Goal: Answer question/provide support

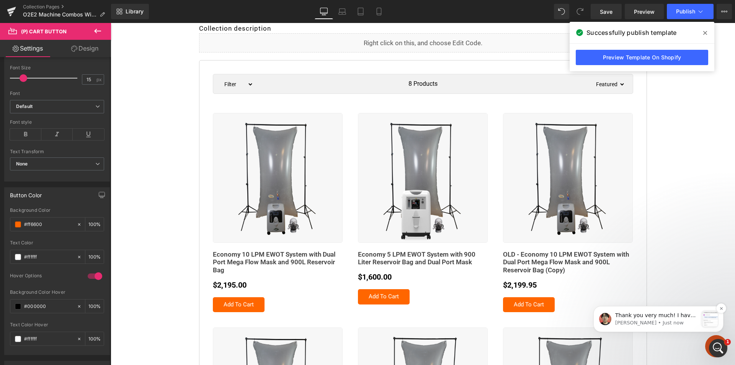
click at [641, 315] on p "Thank you very much! I have sent our request. Please help us accept it. ﻿You ca…" at bounding box center [656, 316] width 83 height 8
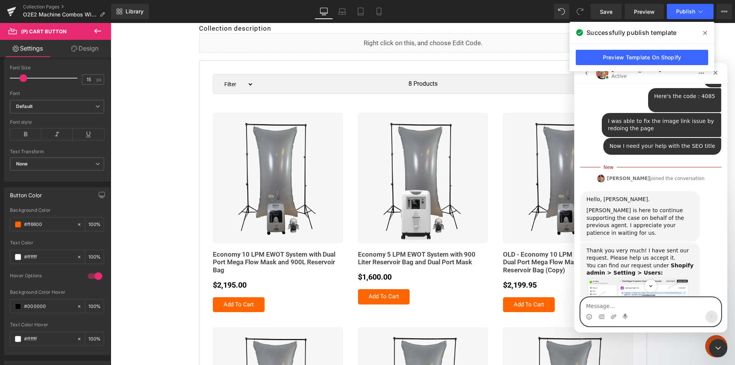
scroll to position [1788, 0]
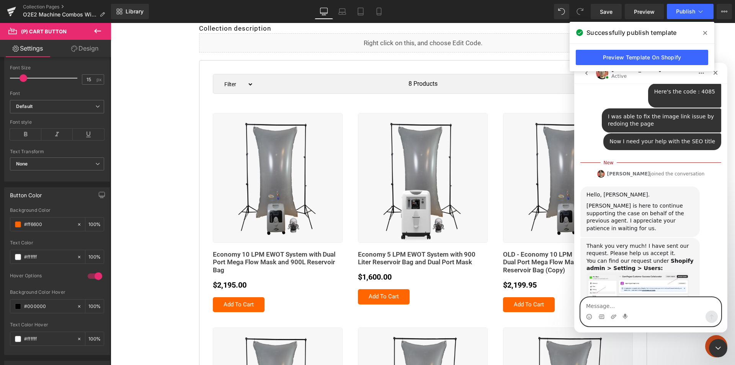
click at [604, 302] on textarea "Message…" at bounding box center [651, 303] width 140 height 13
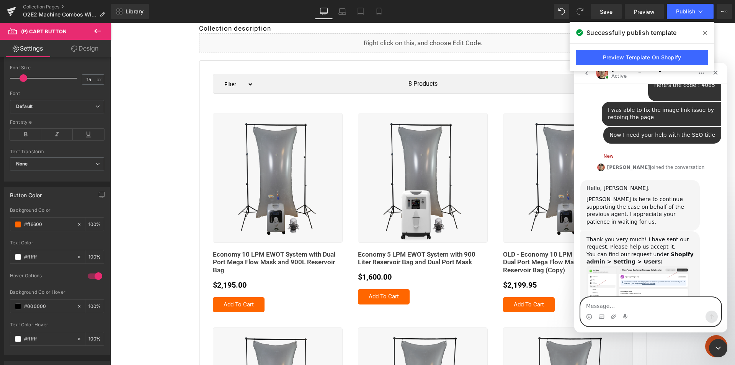
scroll to position [1795, 0]
click at [618, 299] on textarea "Message…" at bounding box center [651, 303] width 140 height 13
type textarea "Accepted your request"
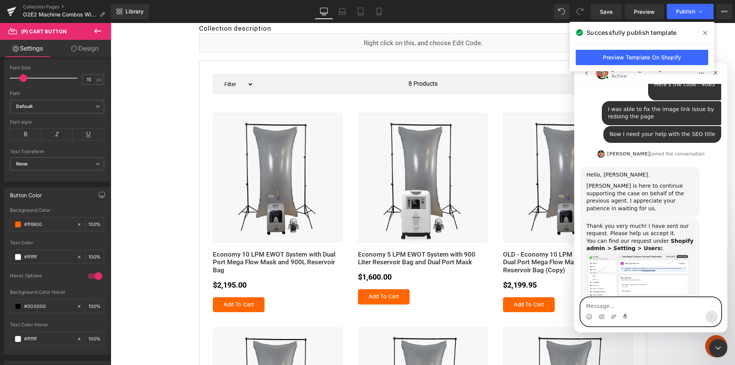
scroll to position [1805, 0]
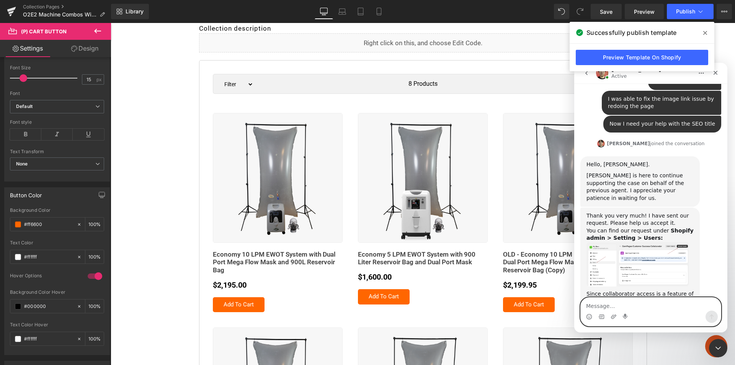
click at [597, 304] on textarea "Message…" at bounding box center [651, 303] width 140 height 13
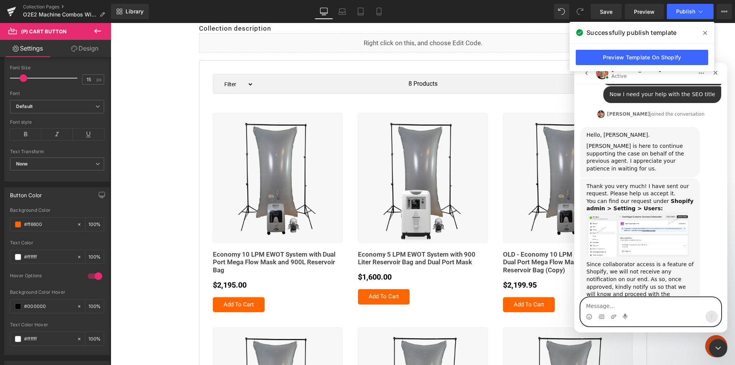
scroll to position [1836, 0]
click at [613, 317] on icon "Upload attachment" at bounding box center [613, 316] width 5 height 4
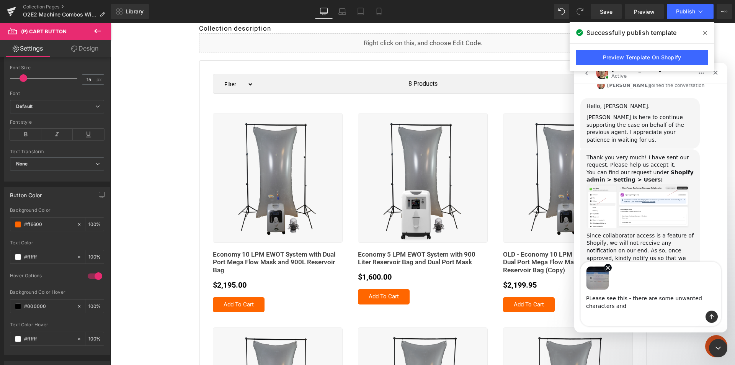
scroll to position [1871, 0]
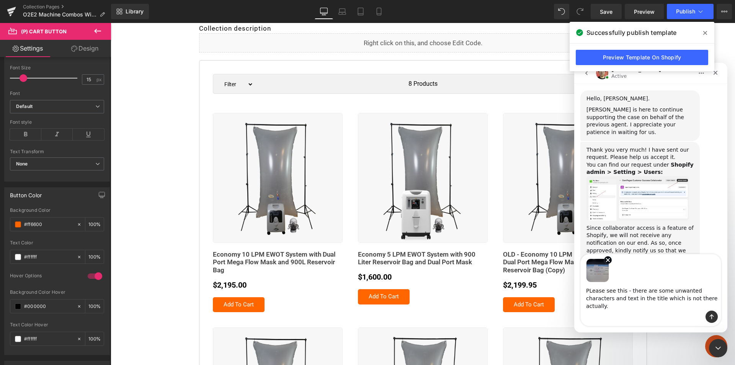
type textarea "PLease see this - there are some unwanted characters and text in the title whic…"
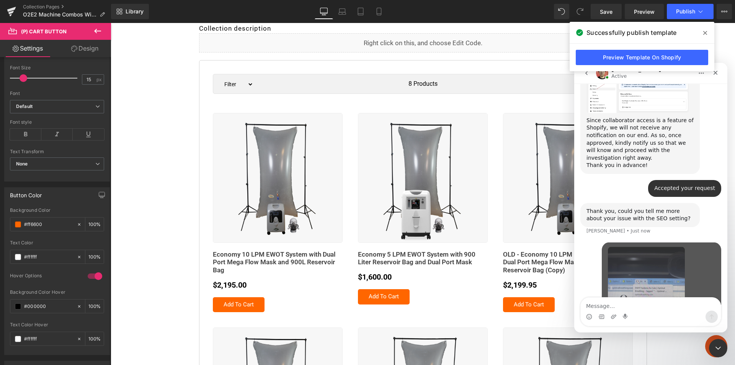
scroll to position [1980, 0]
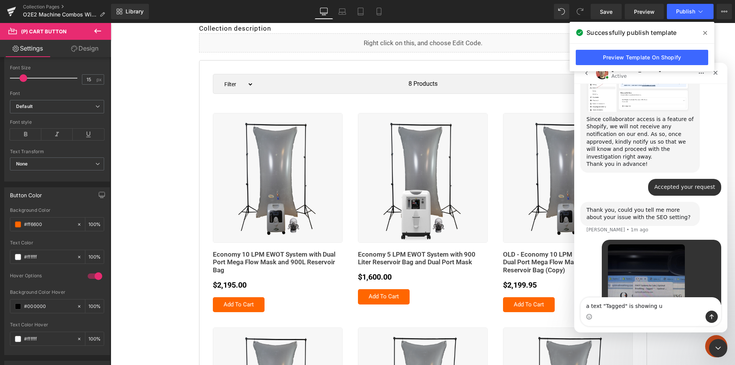
type textarea "a text "Tagged" is showing up"
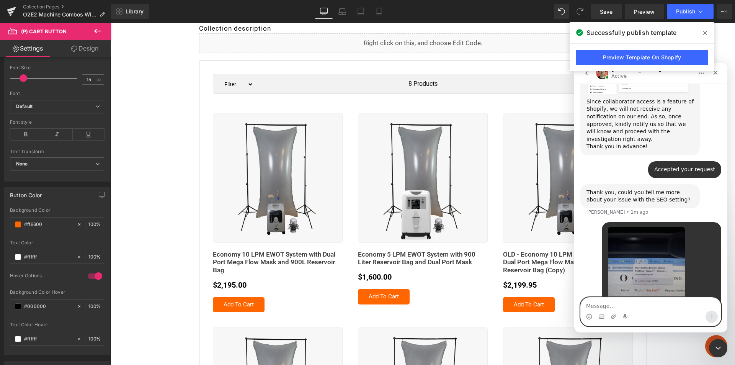
paste textarea "[URL][DOMAIN_NAME]"
type textarea "[URL][DOMAIN_NAME]"
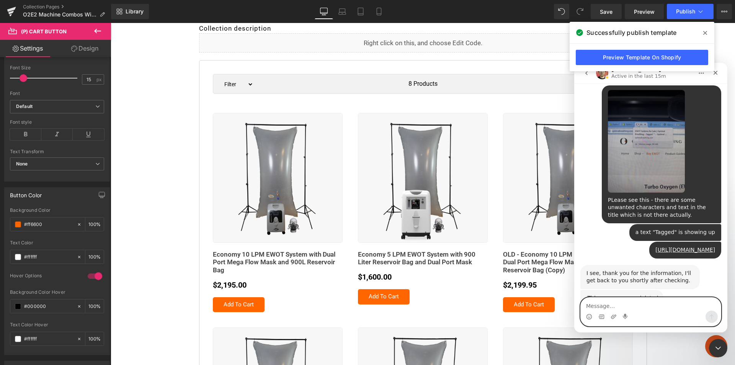
scroll to position [2133, 0]
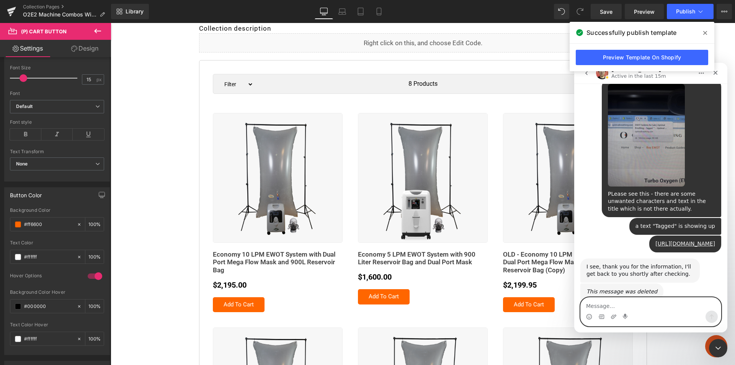
click at [605, 304] on textarea "Message…" at bounding box center [651, 303] width 140 height 13
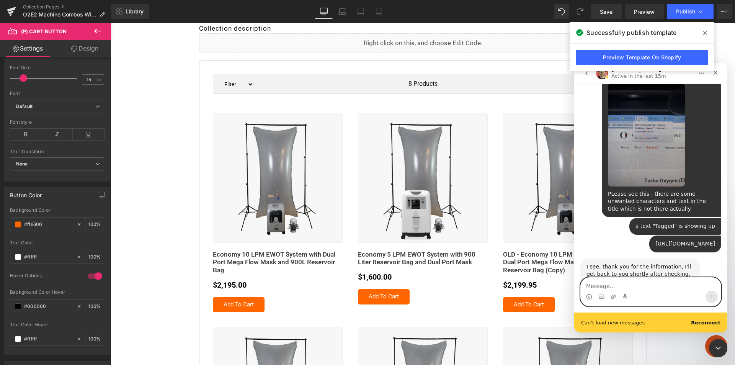
scroll to position [2152, 0]
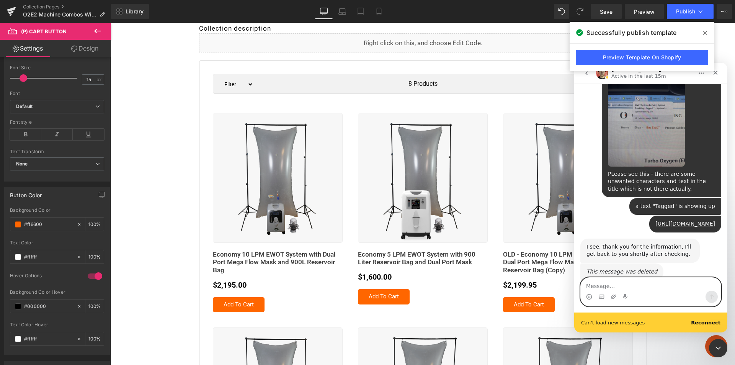
click at [603, 286] on textarea "Message…" at bounding box center [651, 283] width 140 height 13
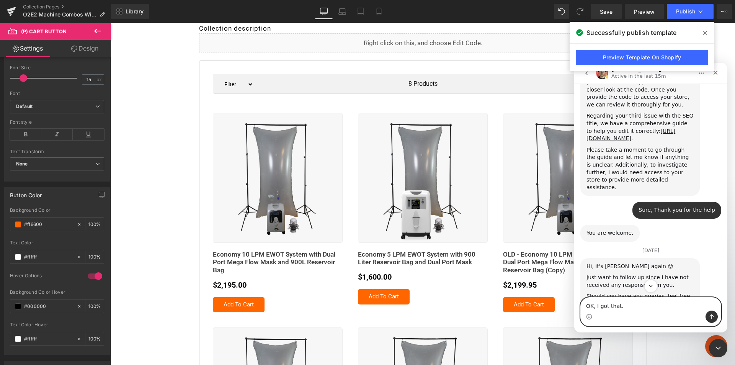
scroll to position [1558, 0]
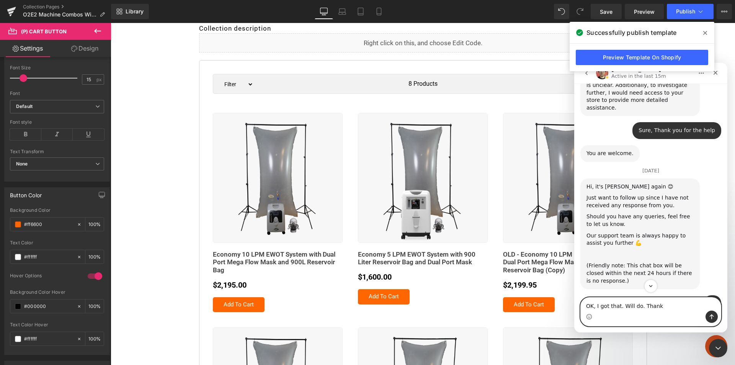
type textarea "OK, I got that. Will do. Thanks"
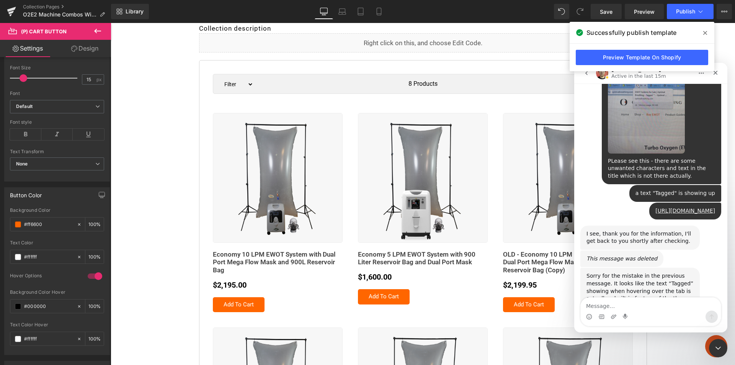
scroll to position [2193, 0]
